Goal: Information Seeking & Learning: Learn about a topic

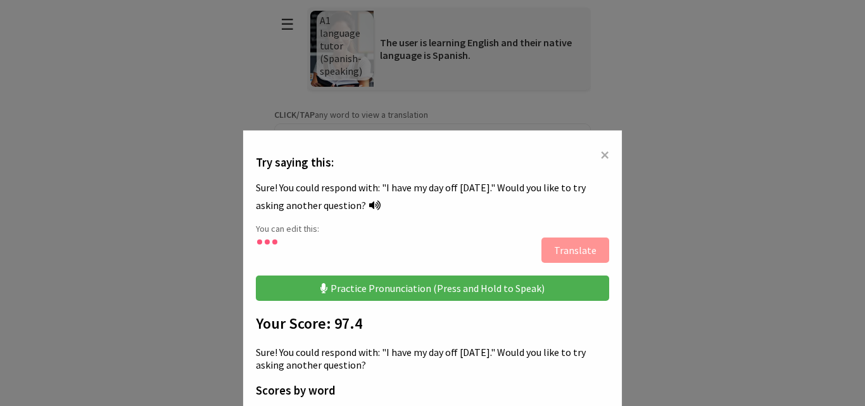
scroll to position [658, 0]
click at [602, 152] on span "×" at bounding box center [604, 154] width 9 height 23
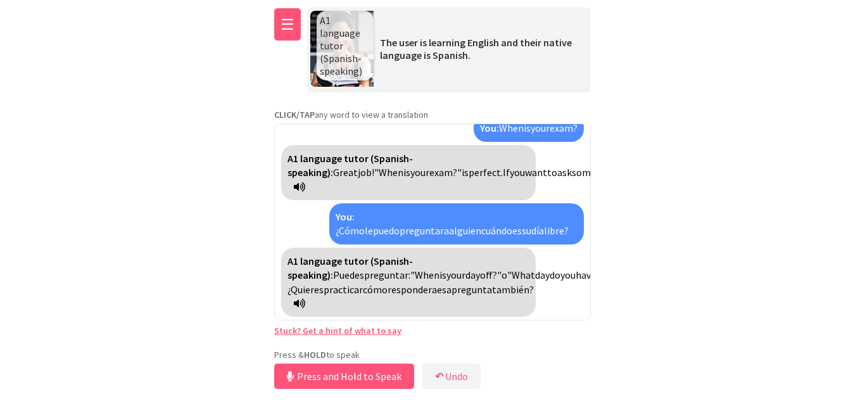
click at [279, 22] on button "☰" at bounding box center [287, 24] width 27 height 32
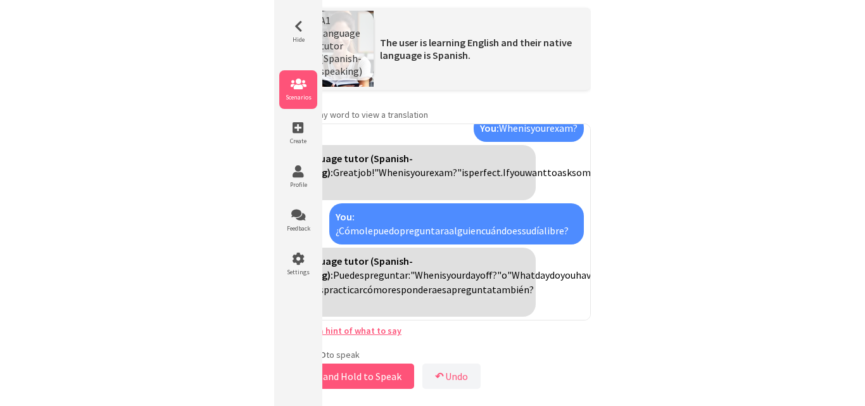
click at [300, 89] on icon at bounding box center [298, 84] width 38 height 13
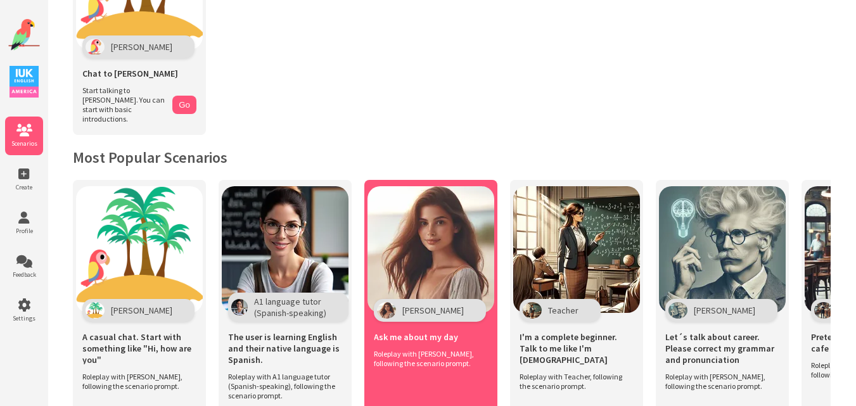
scroll to position [127, 0]
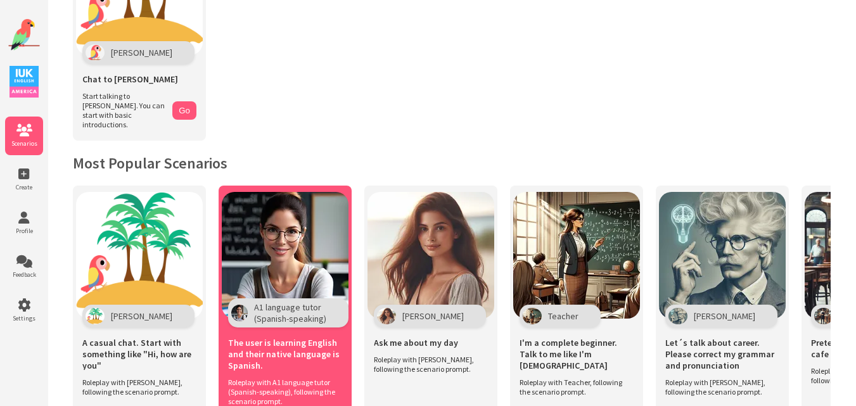
click at [289, 242] on img at bounding box center [285, 255] width 127 height 127
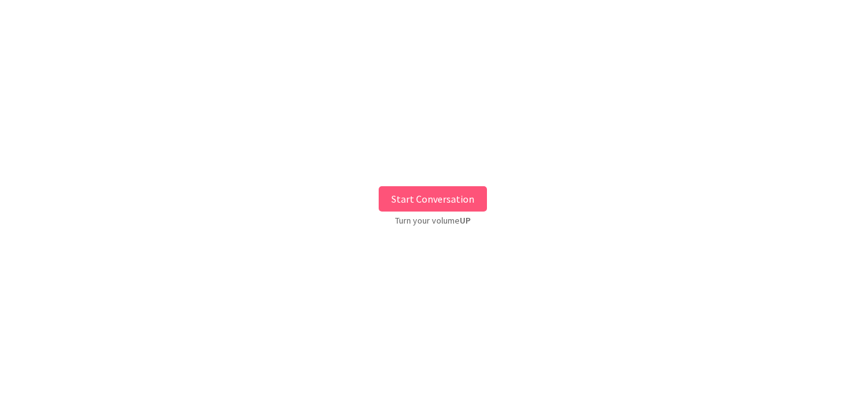
click at [429, 201] on button "Start Conversation" at bounding box center [433, 198] width 108 height 25
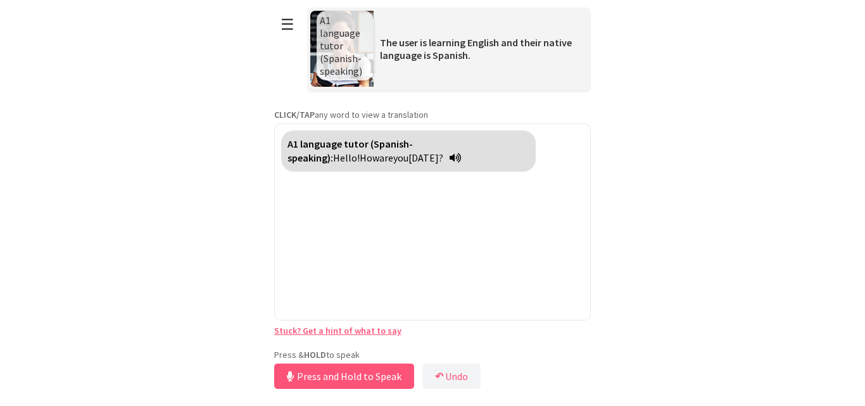
click at [358, 345] on div "**********" at bounding box center [432, 196] width 317 height 392
click at [348, 369] on button "Release to Stop Speaking" at bounding box center [342, 376] width 136 height 25
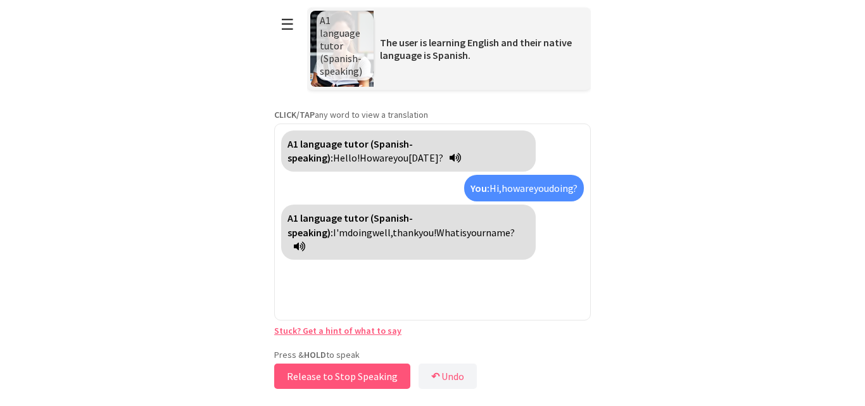
click at [348, 369] on button "Release to Stop Speaking" at bounding box center [342, 376] width 136 height 25
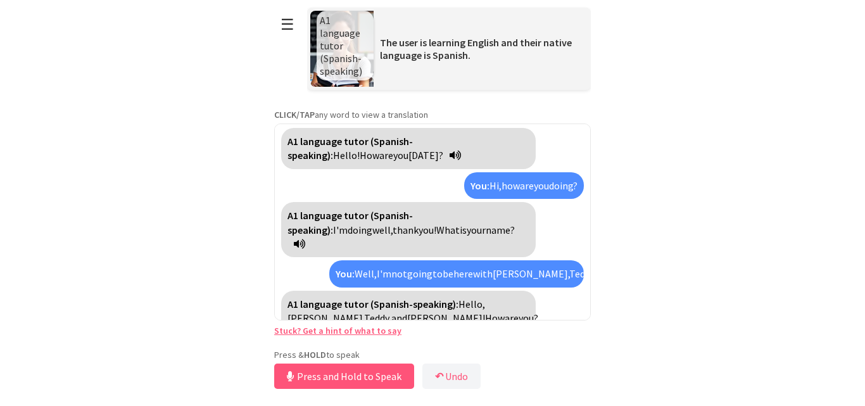
scroll to position [32, 0]
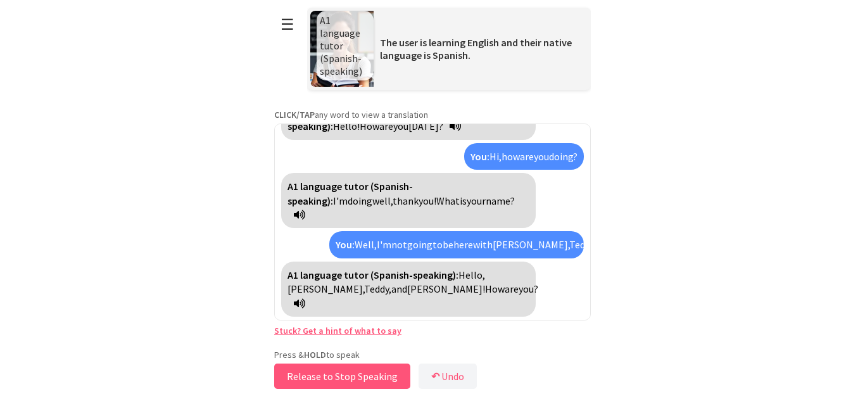
click at [348, 369] on button "Release to Stop Speaking" at bounding box center [342, 376] width 136 height 25
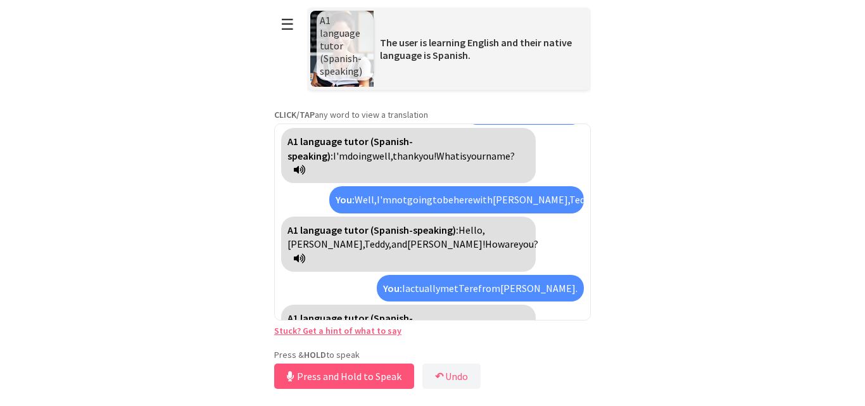
scroll to position [106, 0]
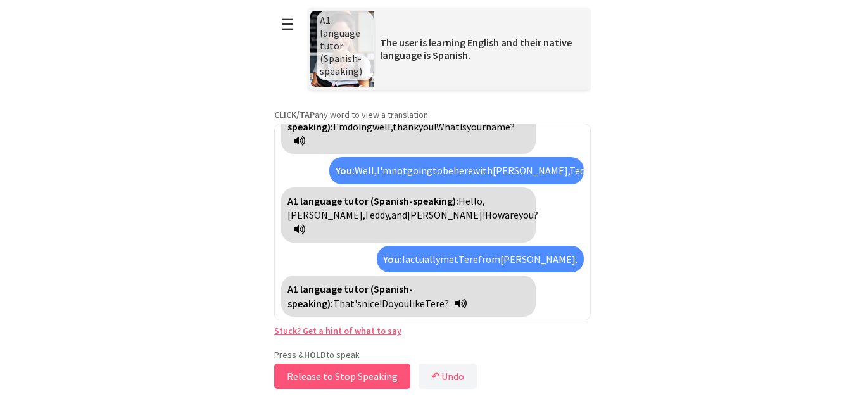
click at [348, 369] on button "Release to Stop Speaking" at bounding box center [342, 376] width 136 height 25
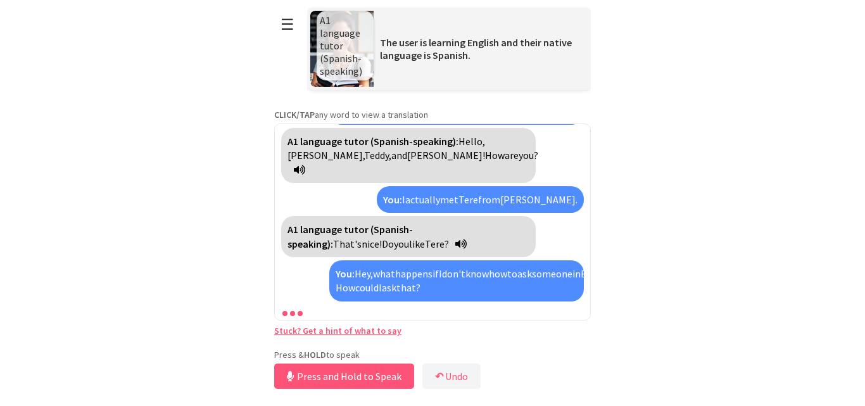
scroll to position [208, 0]
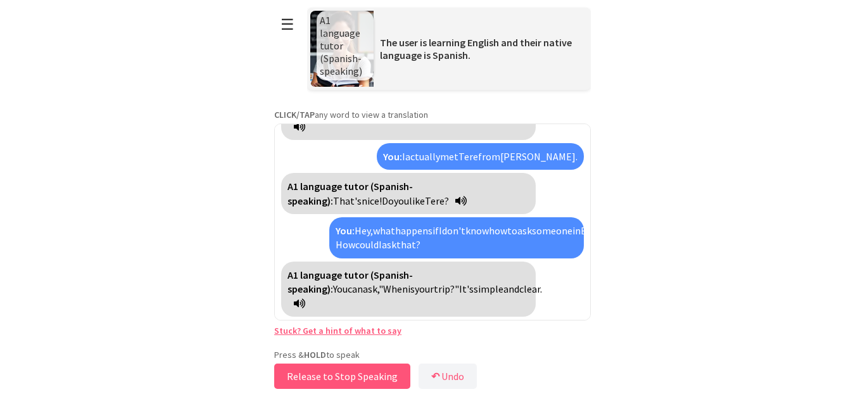
click at [348, 369] on button "Release to Stop Speaking" at bounding box center [342, 376] width 136 height 25
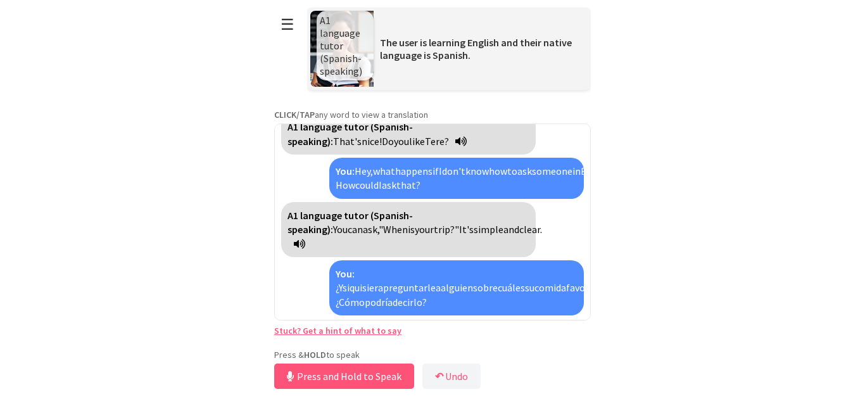
scroll to position [297, 0]
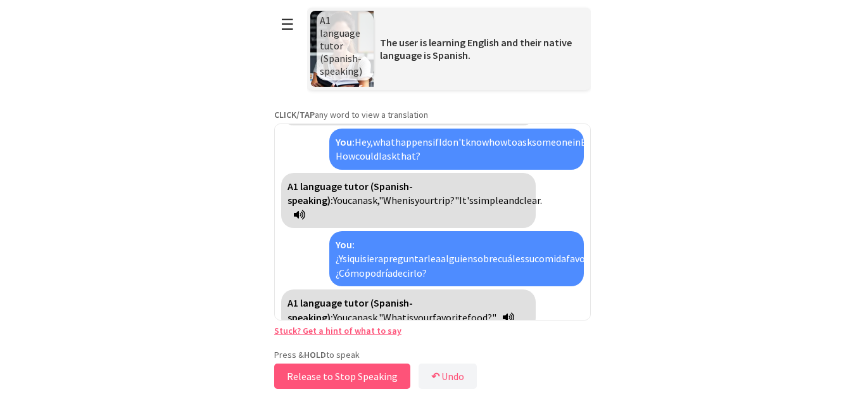
click at [375, 372] on button "Release to Stop Speaking" at bounding box center [342, 376] width 136 height 25
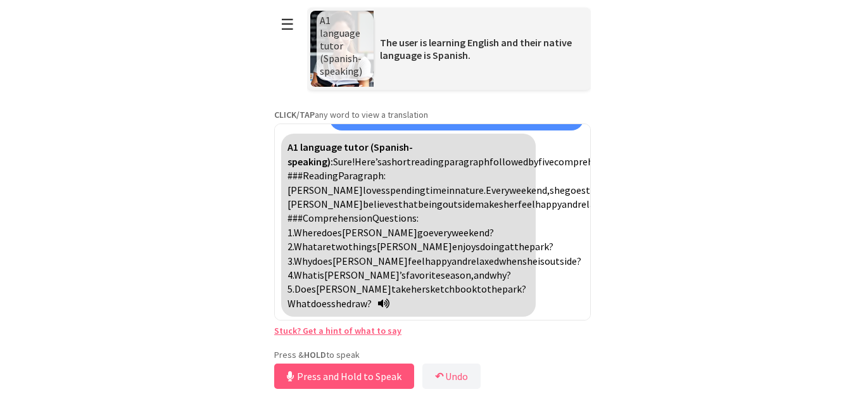
scroll to position [598, 0]
click at [336, 377] on button "Release to Stop Speaking" at bounding box center [342, 376] width 136 height 25
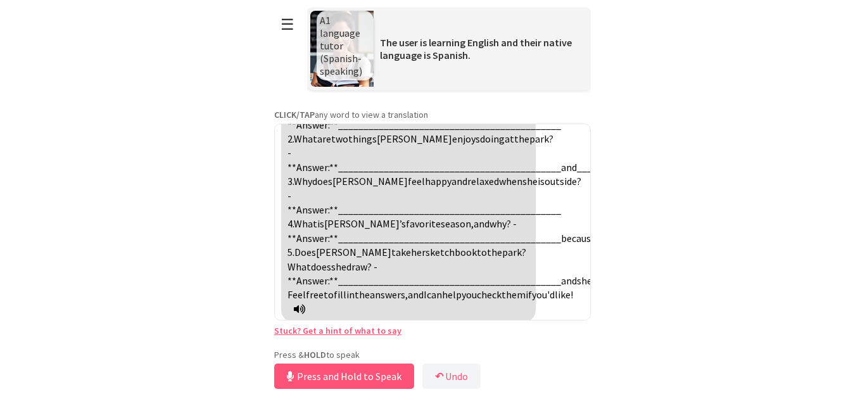
scroll to position [998, 0]
